Goal: Information Seeking & Learning: Learn about a topic

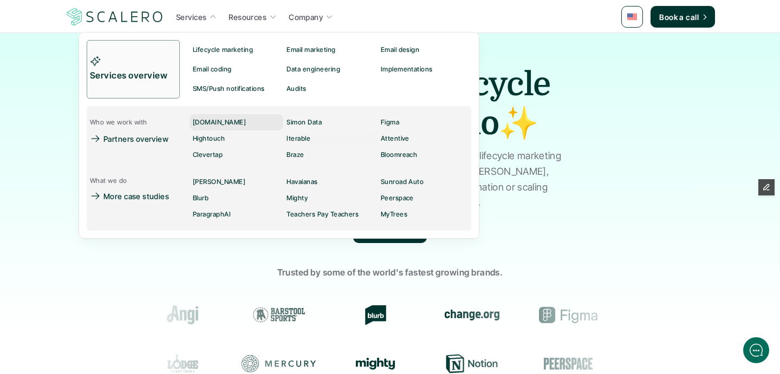
click at [224, 120] on p "[DOMAIN_NAME]" at bounding box center [219, 123] width 53 height 8
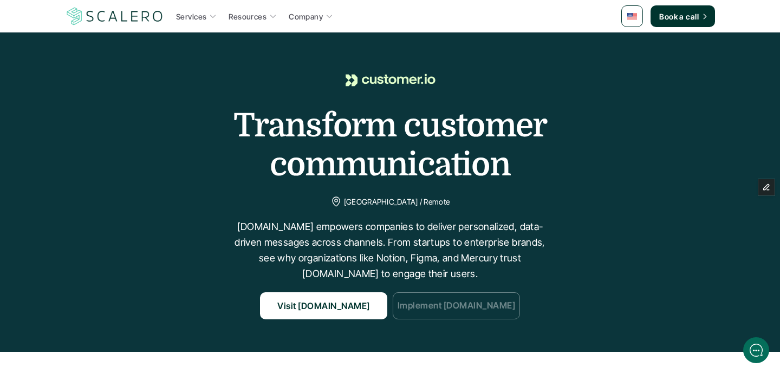
click at [480, 307] on p "Implement [DOMAIN_NAME]" at bounding box center [457, 307] width 118 height 14
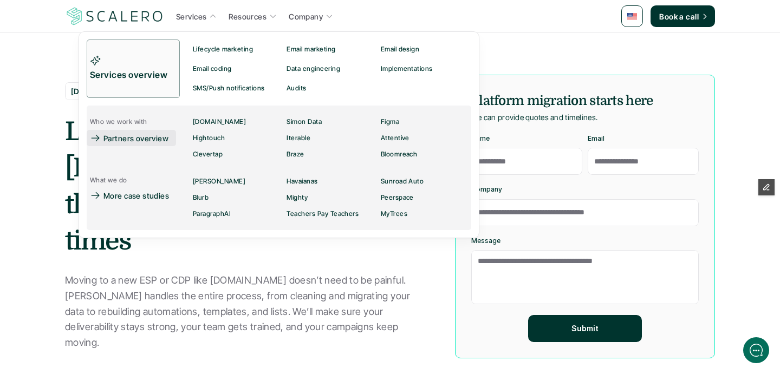
click at [128, 136] on p "Partners overview" at bounding box center [135, 138] width 65 height 11
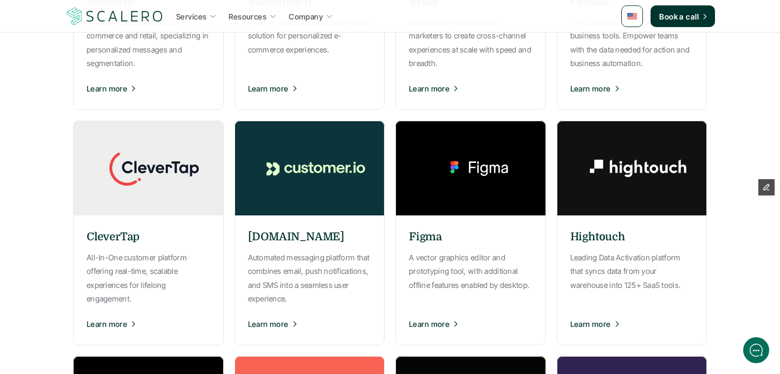
scroll to position [366, 0]
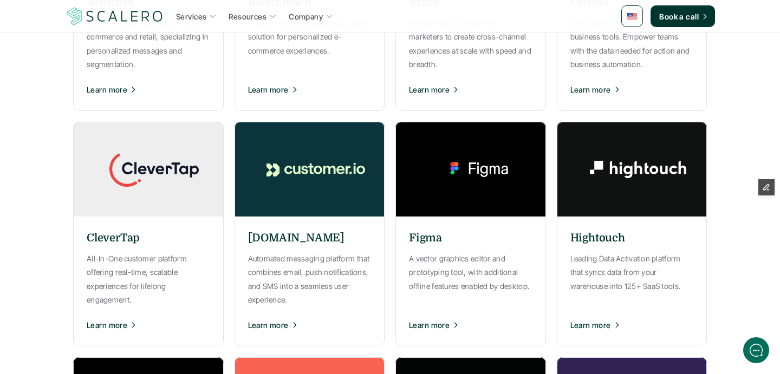
click at [443, 210] on img at bounding box center [477, 169] width 163 height 95
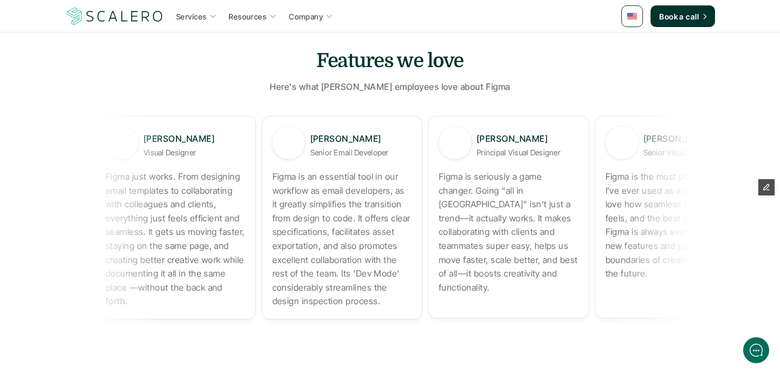
scroll to position [726, 0]
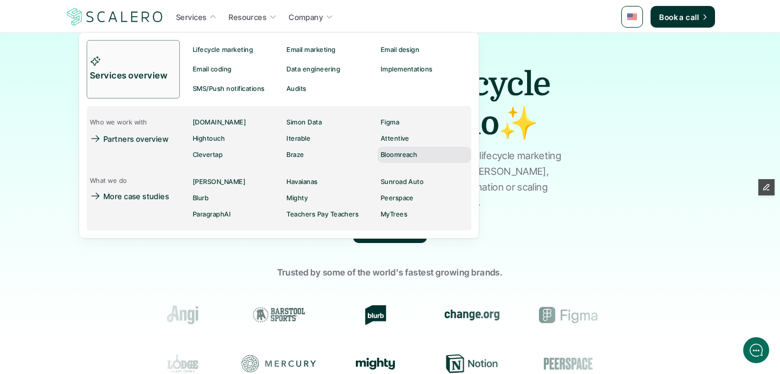
click at [402, 150] on div "Bloomreach" at bounding box center [402, 154] width 43 height 13
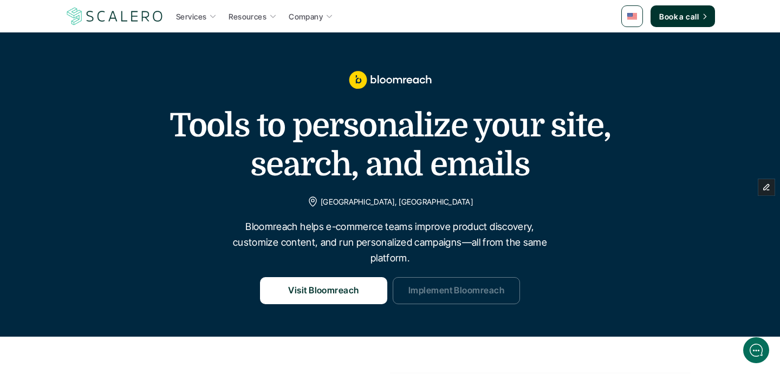
click at [423, 290] on p "Implement Bloomreach" at bounding box center [457, 291] width 96 height 14
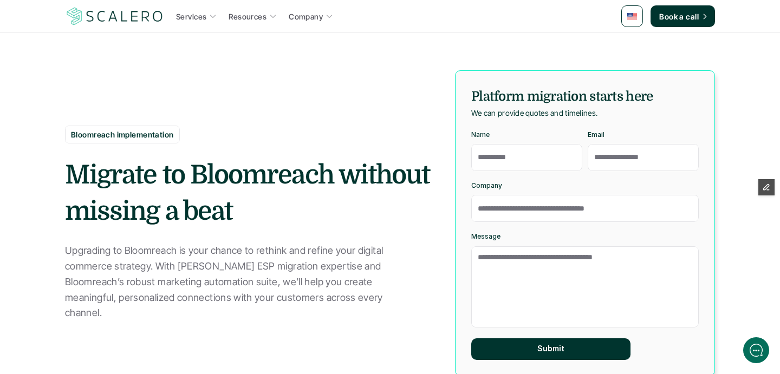
click at [248, 95] on div "Bloomreach implementation Migrate to [GEOGRAPHIC_DATA] without missing a beat U…" at bounding box center [390, 223] width 650 height 306
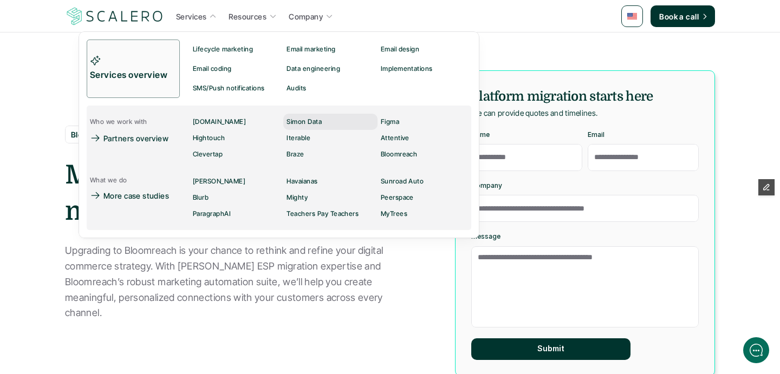
click at [308, 124] on p "Simon Data" at bounding box center [304, 122] width 35 height 8
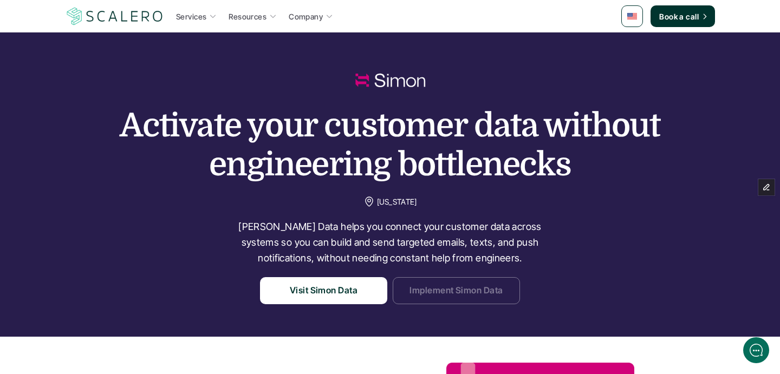
click at [465, 303] on link "Implement Simon Data" at bounding box center [456, 290] width 127 height 27
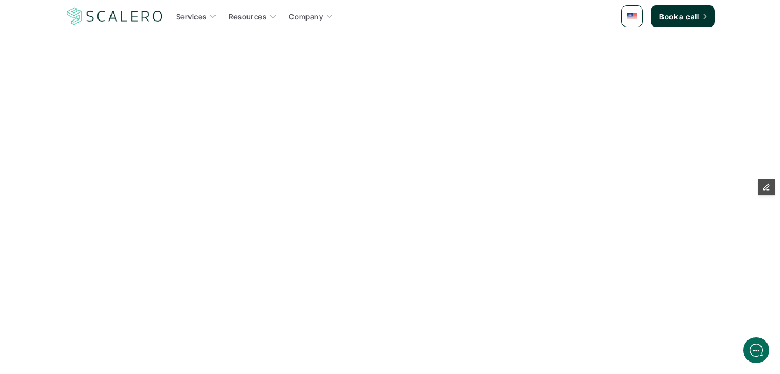
click at [325, 266] on div "How it works Assessment & planning We’ll analyze your current ESP and goals, th…" at bounding box center [389, 95] width 601 height 451
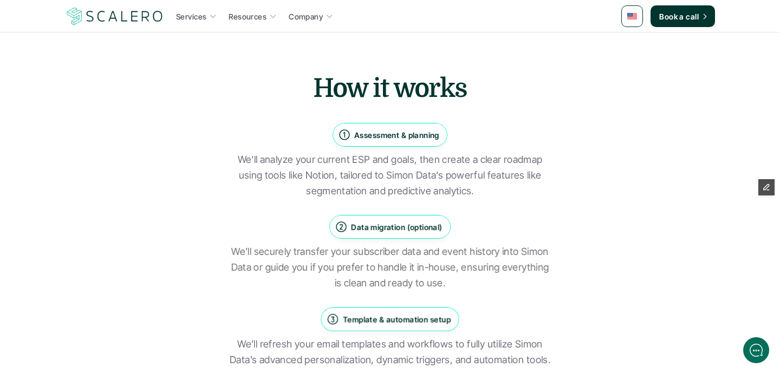
scroll to position [891, 0]
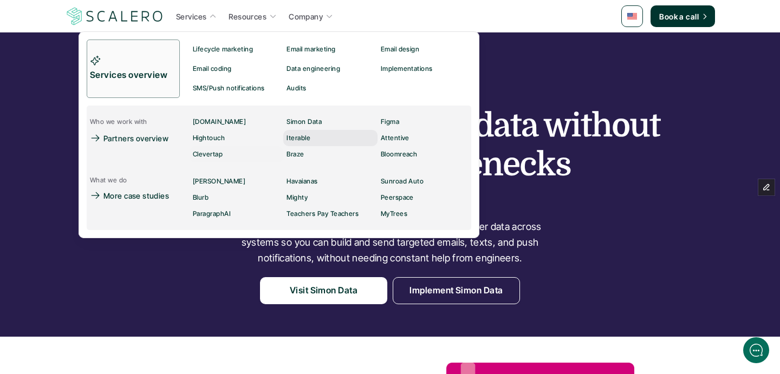
click at [299, 134] on p "Iterable" at bounding box center [299, 138] width 24 height 8
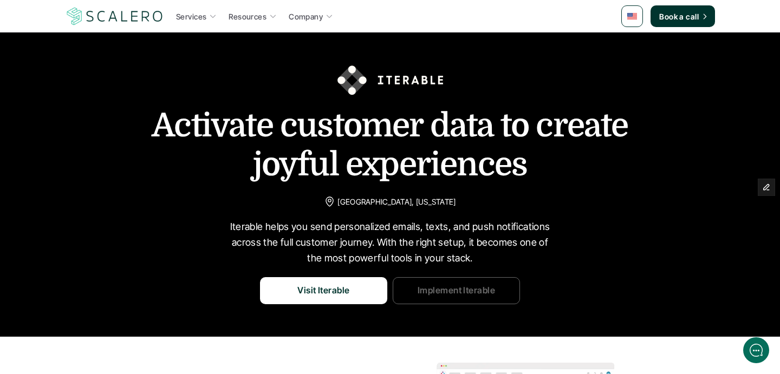
click at [438, 295] on p "Implement Iterable" at bounding box center [457, 291] width 78 height 14
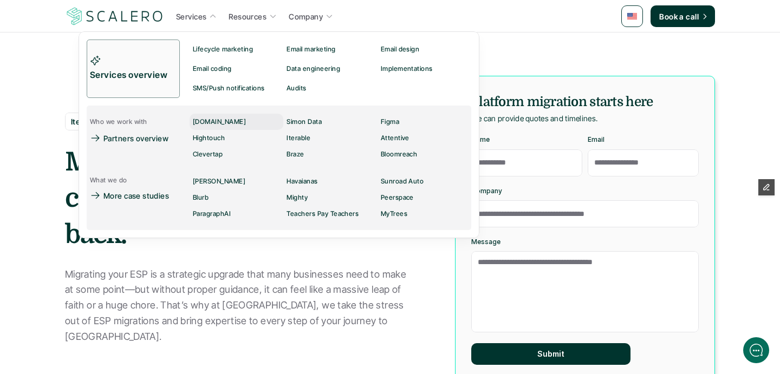
click at [208, 118] on p "[DOMAIN_NAME]" at bounding box center [219, 122] width 53 height 8
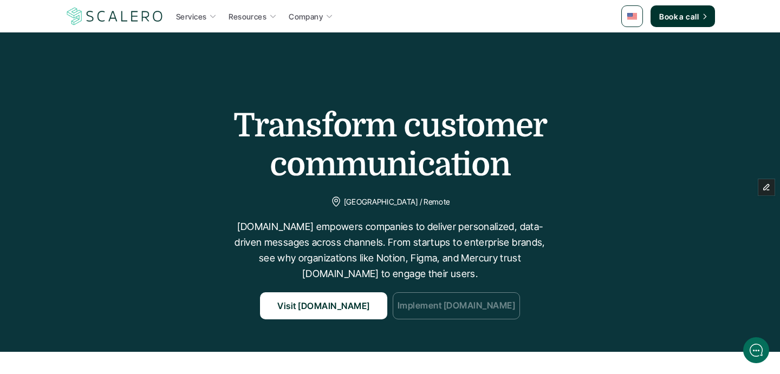
click at [475, 311] on p "Implement [DOMAIN_NAME]" at bounding box center [457, 307] width 118 height 14
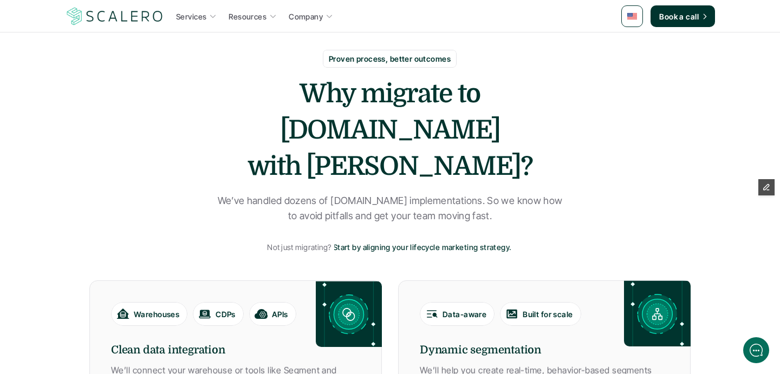
scroll to position [371, 0]
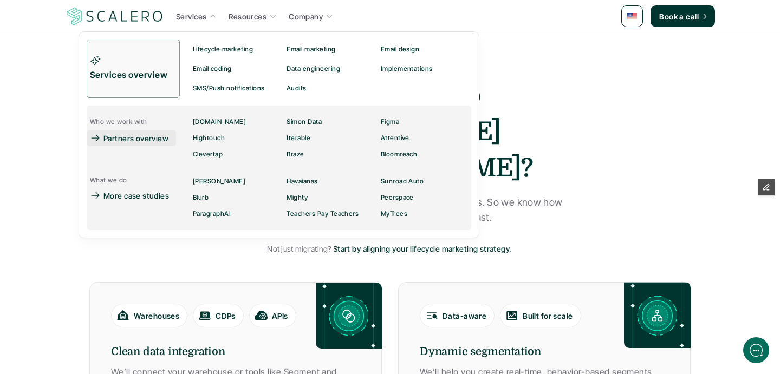
click at [128, 135] on p "Partners overview" at bounding box center [135, 138] width 65 height 11
